Goal: Information Seeking & Learning: Learn about a topic

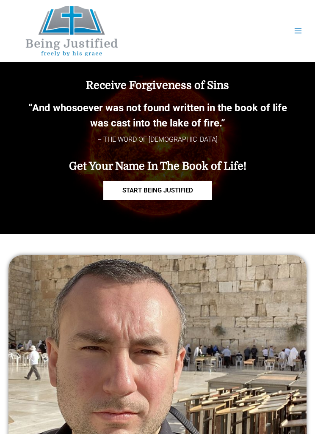
click at [297, 26] on button "Main Menu" at bounding box center [298, 31] width 17 height 17
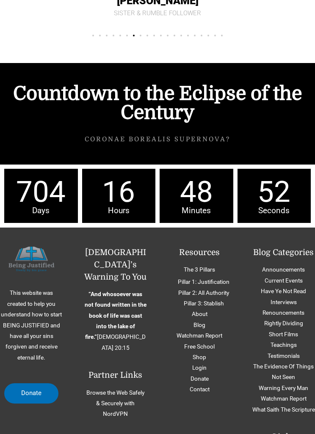
scroll to position [4370, 0]
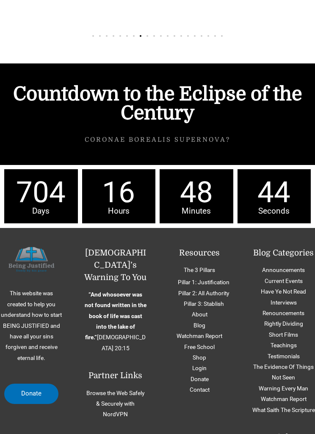
click at [222, 301] on link "Pillar 3: Stablish" at bounding box center [204, 304] width 40 height 7
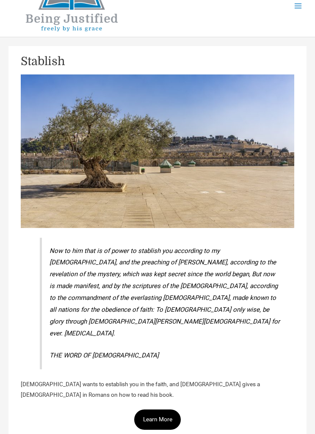
scroll to position [25, 0]
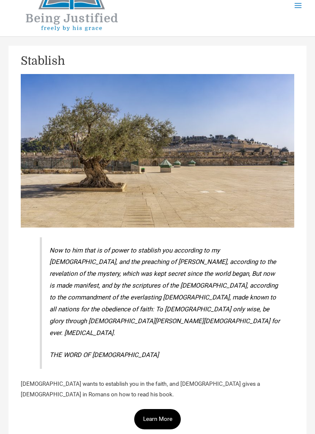
click at [173, 409] on link "Learn More" at bounding box center [157, 419] width 46 height 20
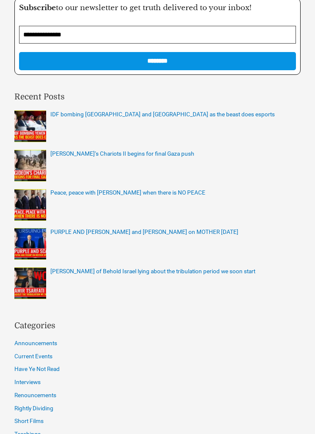
scroll to position [5173, 0]
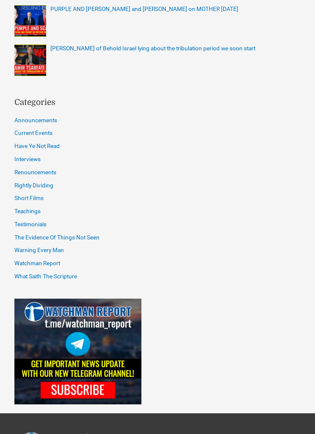
scroll to position [3869, 0]
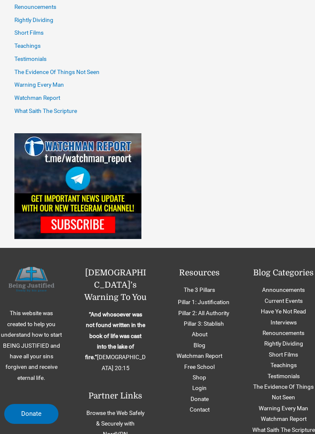
click at [299, 340] on link "Rightly Dividing" at bounding box center [283, 343] width 39 height 7
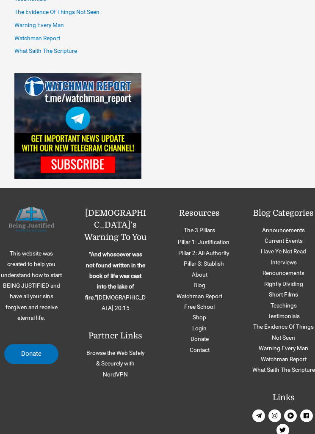
scroll to position [3933, 0]
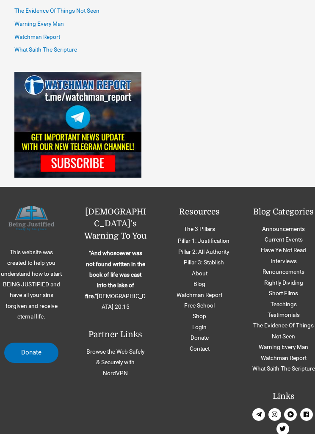
click at [289, 366] on link "What Saith The Scripture" at bounding box center [283, 369] width 63 height 7
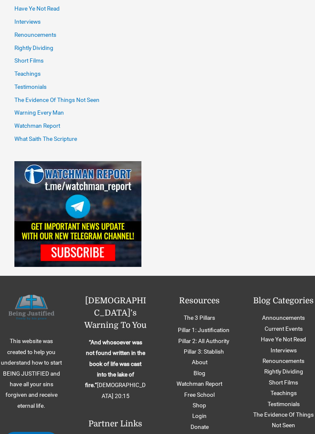
scroll to position [3819, 0]
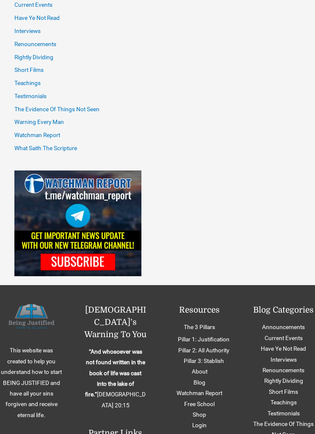
click at [302, 335] on link "Current Events" at bounding box center [284, 338] width 38 height 7
click at [306, 345] on link "Have Ye Not Read" at bounding box center [283, 348] width 45 height 7
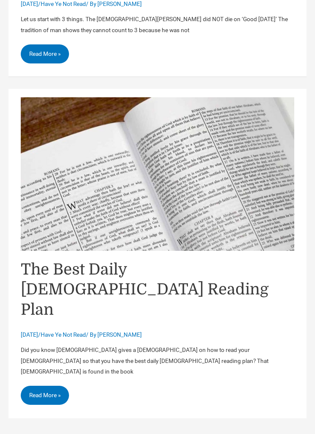
scroll to position [2559, 0]
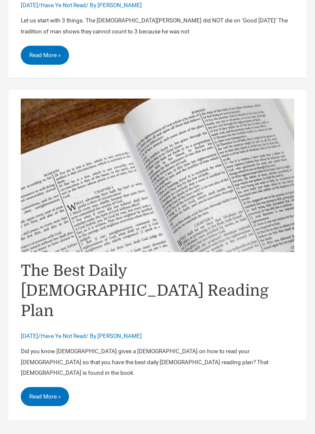
click at [283, 166] on img "Read: The Best Daily Bible Reading Plan" at bounding box center [157, 176] width 273 height 154
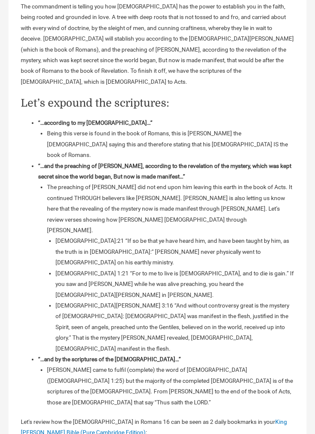
scroll to position [1182, 0]
click at [279, 419] on link "King James Bible (Pure Cambridge Edition)" at bounding box center [154, 427] width 266 height 17
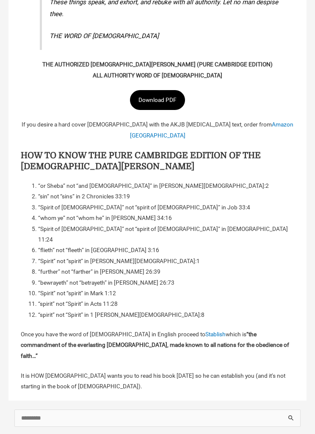
scroll to position [303, 0]
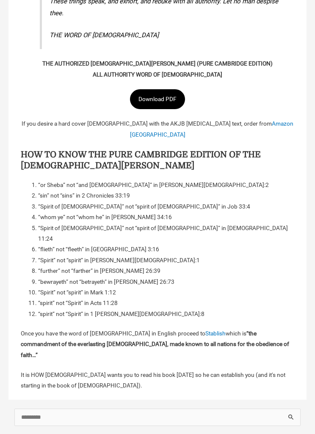
click at [253, 153] on h3 "HOW TO KNOW THE PURE CAMBRIDGE EDITION OF THE [DEMOGRAPHIC_DATA][PERSON_NAME]" at bounding box center [157, 161] width 273 height 22
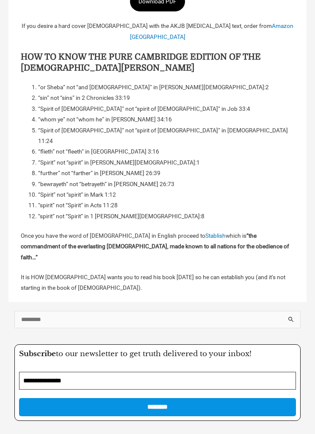
scroll to position [401, 0]
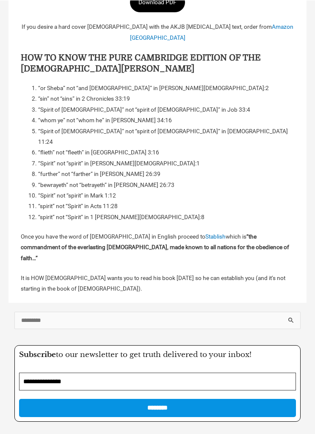
click at [205, 233] on link "Stablish" at bounding box center [215, 236] width 20 height 7
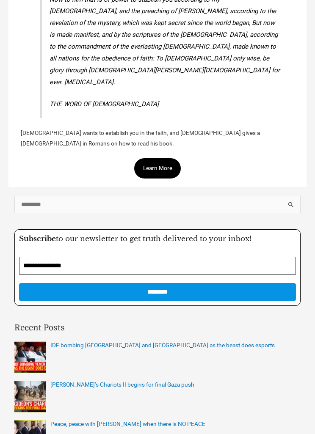
scroll to position [278, 0]
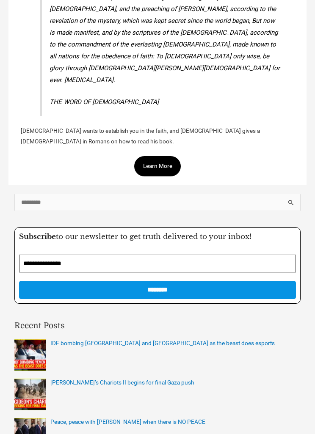
click at [152, 157] on link "Learn More" at bounding box center [157, 167] width 46 height 20
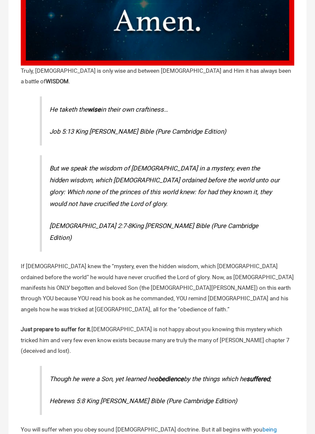
scroll to position [2637, 0]
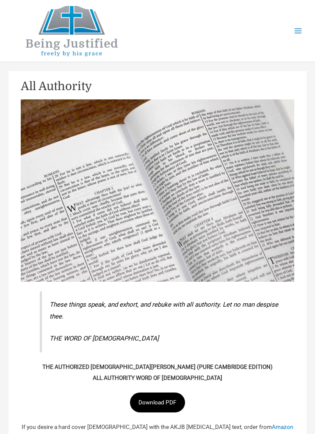
click at [247, 242] on img at bounding box center [157, 190] width 273 height 182
click at [299, 27] on icon "Main menu toggle" at bounding box center [298, 31] width 8 height 8
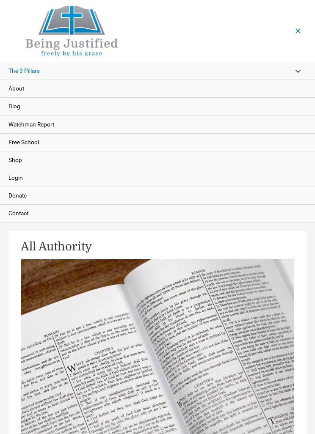
click at [47, 24] on img at bounding box center [71, 31] width 127 height 50
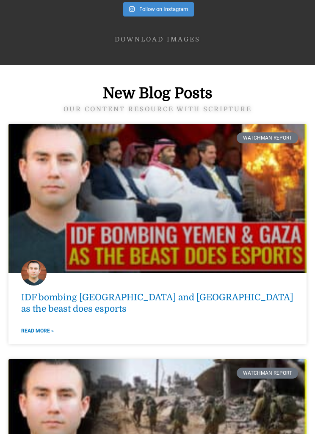
scroll to position [3021, 0]
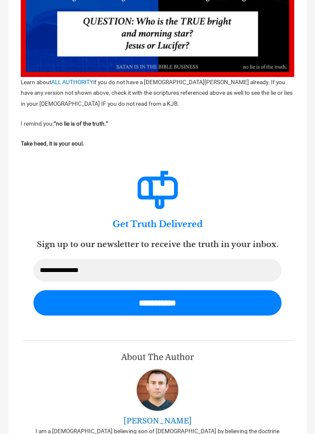
scroll to position [2840, 0]
